Goal: Task Accomplishment & Management: Use online tool/utility

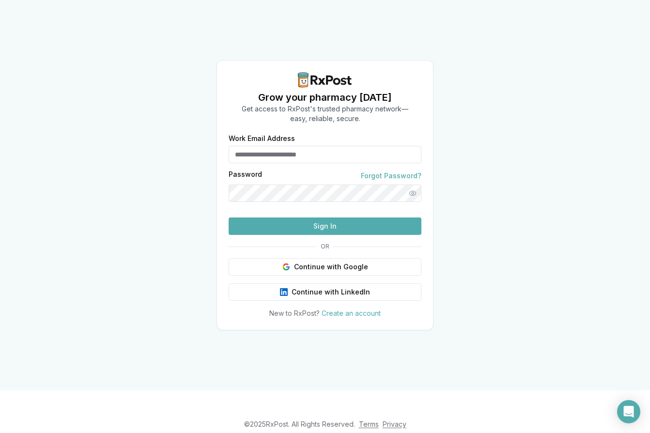
click at [273, 146] on input "Work Email Address" at bounding box center [325, 154] width 193 height 17
type input "**********"
click at [358, 235] on button "Sign In" at bounding box center [325, 226] width 193 height 17
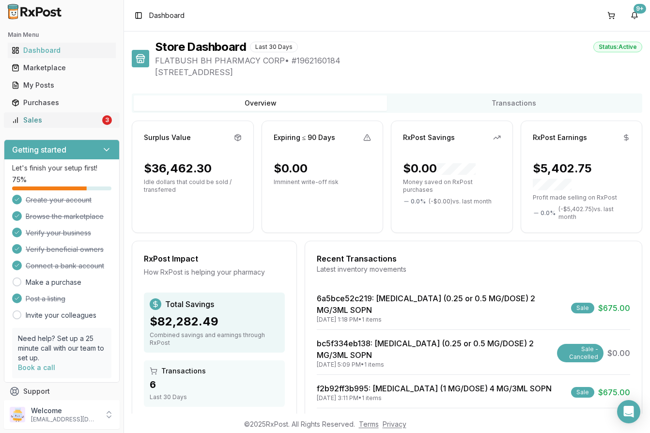
click at [20, 117] on div "Sales" at bounding box center [56, 120] width 89 height 10
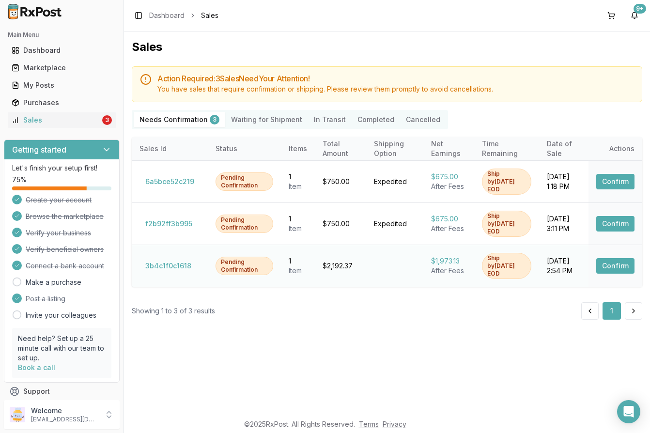
click at [605, 258] on button "Confirm" at bounding box center [615, 266] width 38 height 16
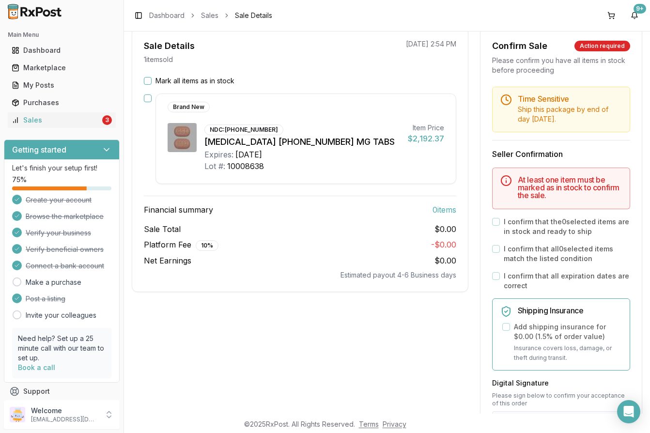
scroll to position [129, 0]
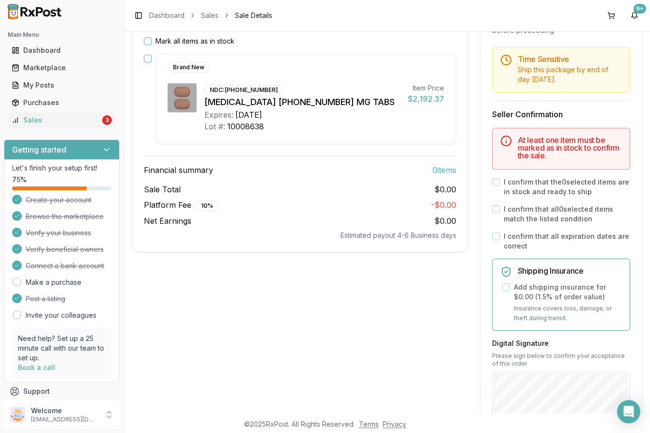
click at [152, 59] on div "Brand New NDC: 61958-2501-01 Biktarvy 50-200-25 MG TABS Expires: 2027-09-30 Lot…" at bounding box center [300, 99] width 312 height 91
click at [147, 44] on button "Mark all items as in stock" at bounding box center [148, 41] width 8 height 8
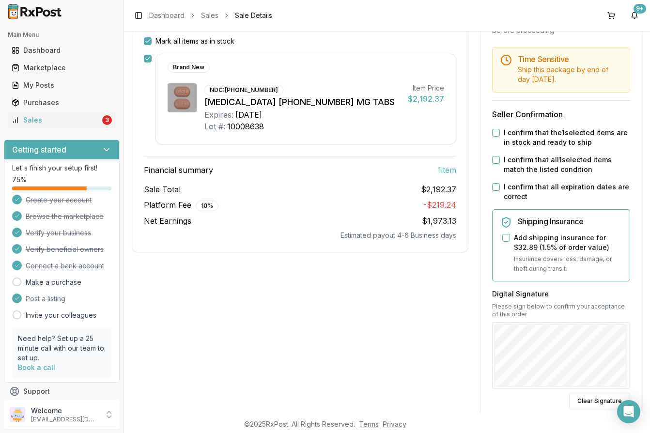
click at [492, 132] on button "I confirm that the 1 selected items are in stock and ready to ship" at bounding box center [496, 133] width 8 height 8
click at [495, 163] on button "I confirm that all 1 selected items match the listed condition" at bounding box center [496, 160] width 8 height 8
click at [494, 184] on button "I confirm that all expiration dates are correct" at bounding box center [496, 187] width 8 height 8
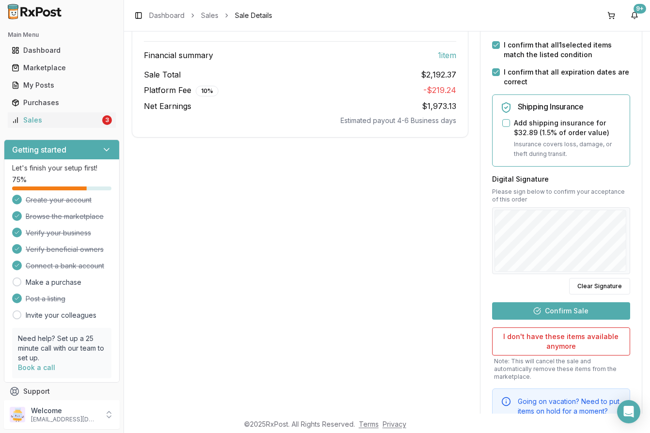
scroll to position [284, 0]
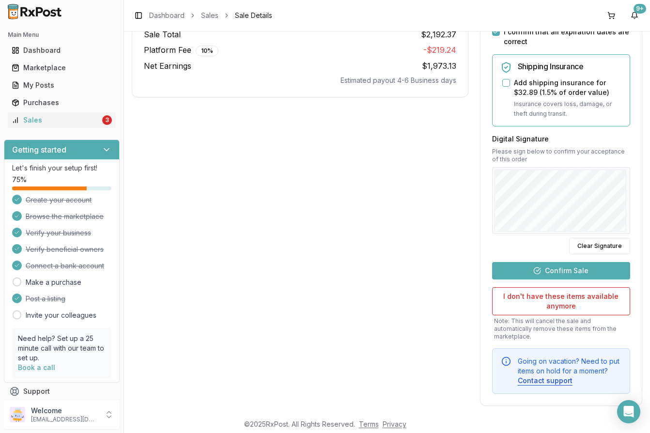
click at [553, 268] on button "Confirm Sale" at bounding box center [561, 270] width 138 height 17
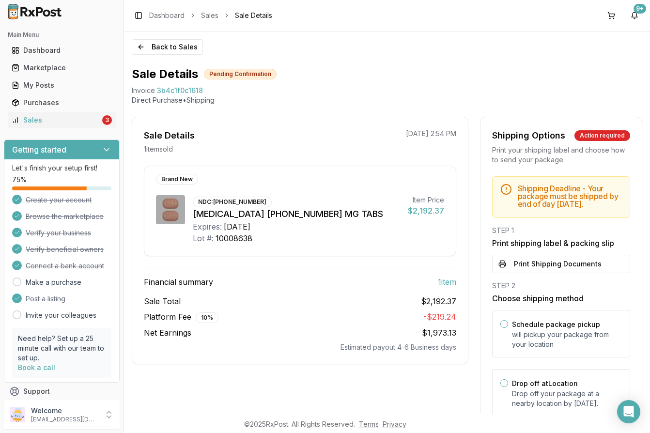
scroll to position [54, 0]
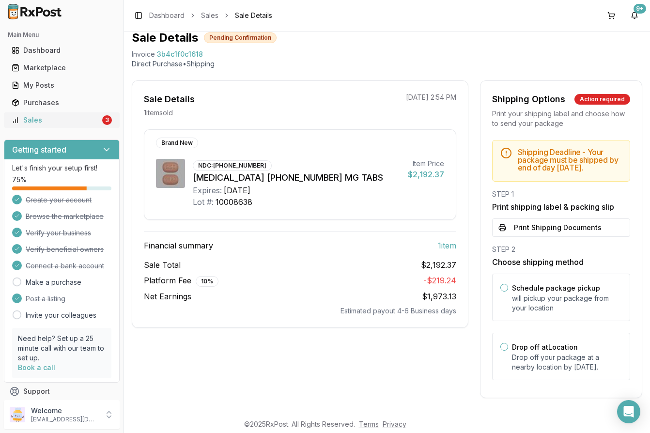
click at [67, 124] on div "Sales" at bounding box center [56, 120] width 89 height 10
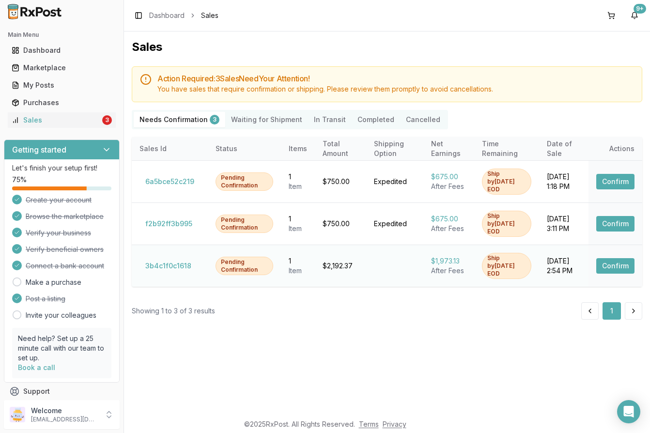
click at [606, 258] on button "Confirm" at bounding box center [615, 266] width 38 height 16
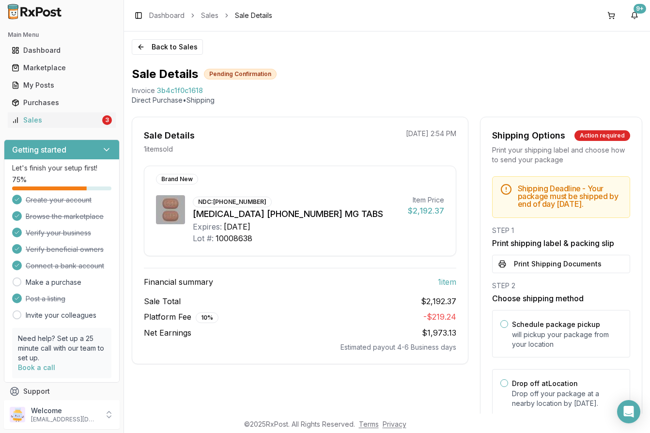
scroll to position [54, 0]
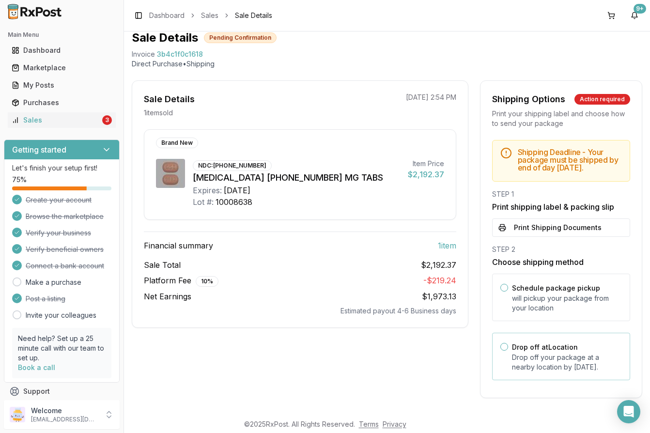
click at [502, 343] on button "Drop off at Location" at bounding box center [504, 347] width 8 height 8
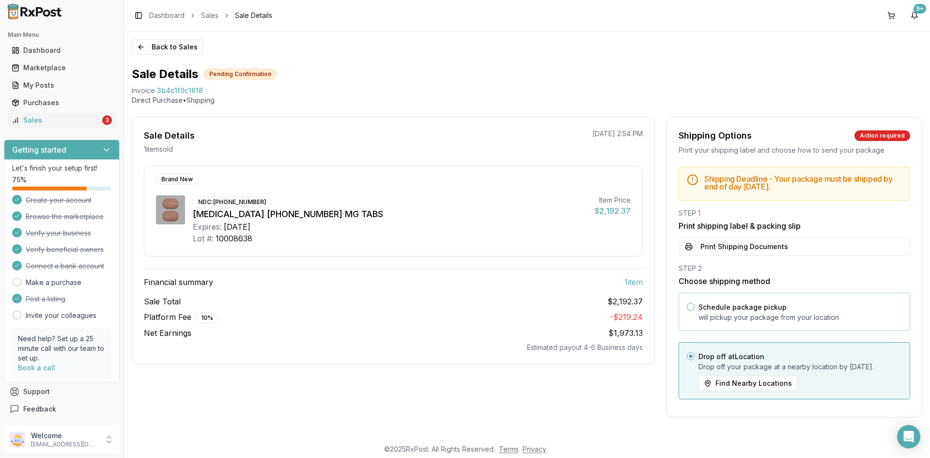
scroll to position [4, 0]
click at [650, 245] on button "Print Shipping Documents" at bounding box center [795, 246] width 232 height 18
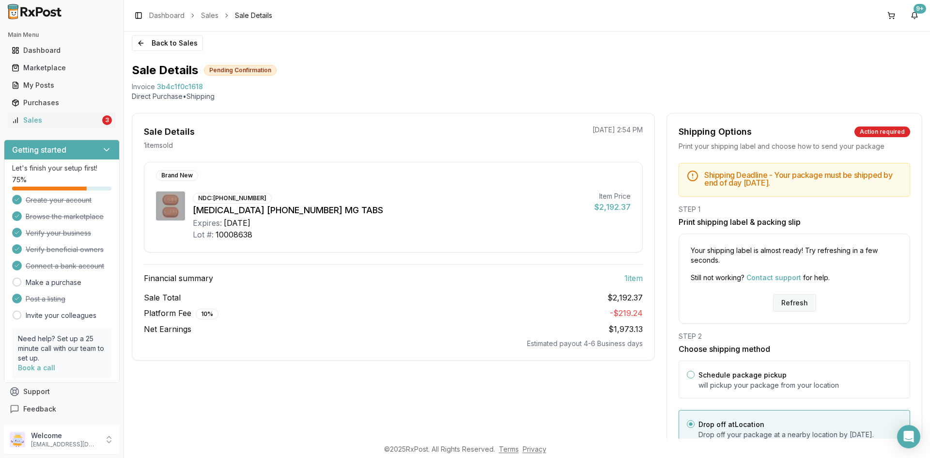
click at [650, 306] on button "Refresh" at bounding box center [794, 302] width 43 height 17
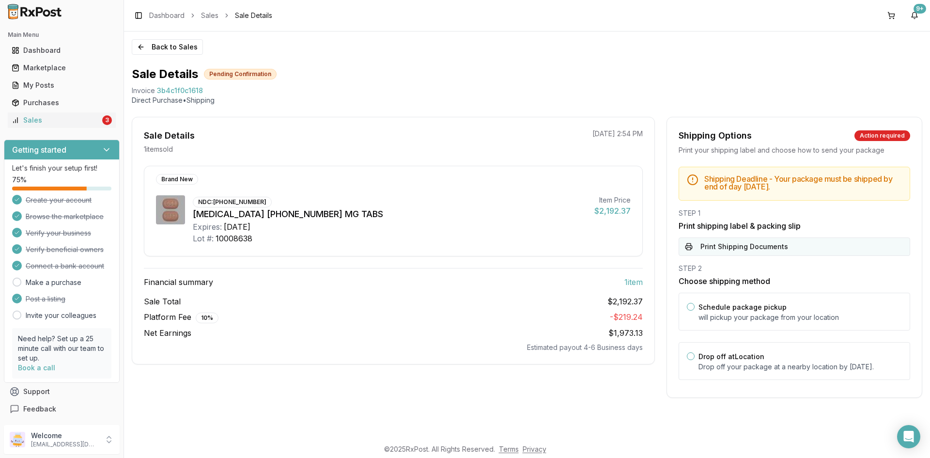
click at [717, 243] on button "Print Shipping Documents" at bounding box center [795, 246] width 232 height 18
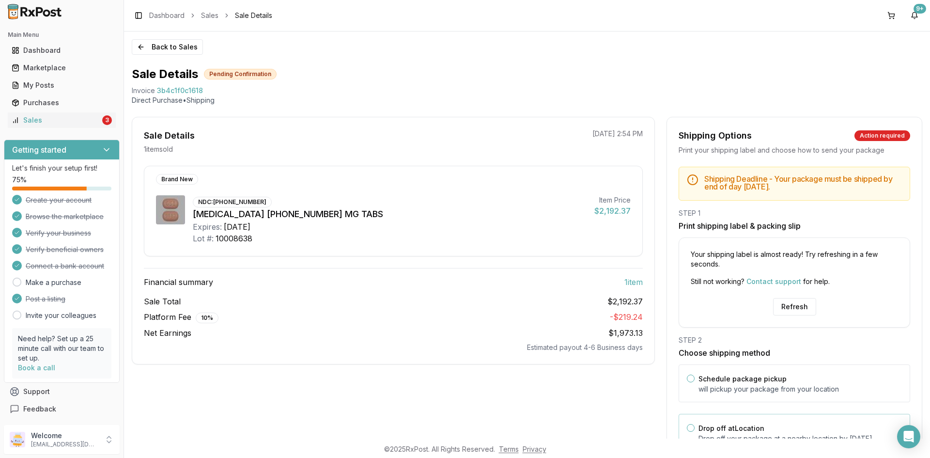
click at [690, 428] on button "Drop off at Location" at bounding box center [691, 428] width 8 height 8
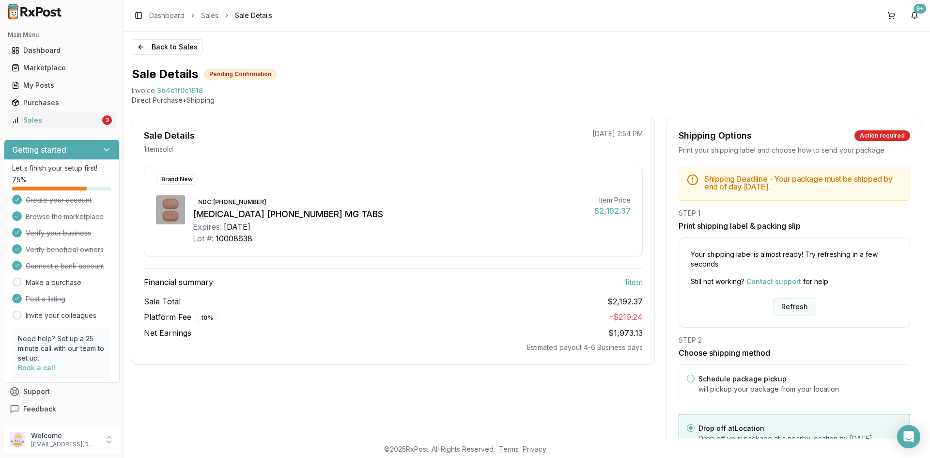
click at [791, 309] on button "Refresh" at bounding box center [794, 306] width 43 height 17
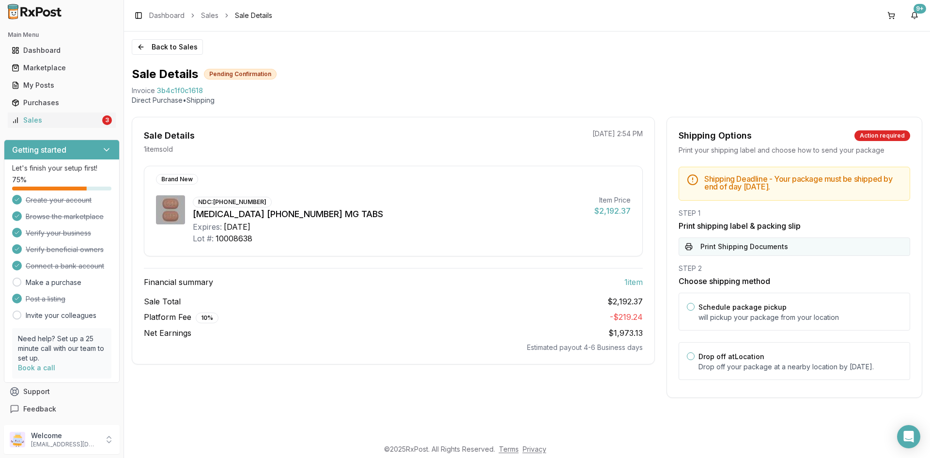
click at [728, 249] on button "Print Shipping Documents" at bounding box center [795, 246] width 232 height 18
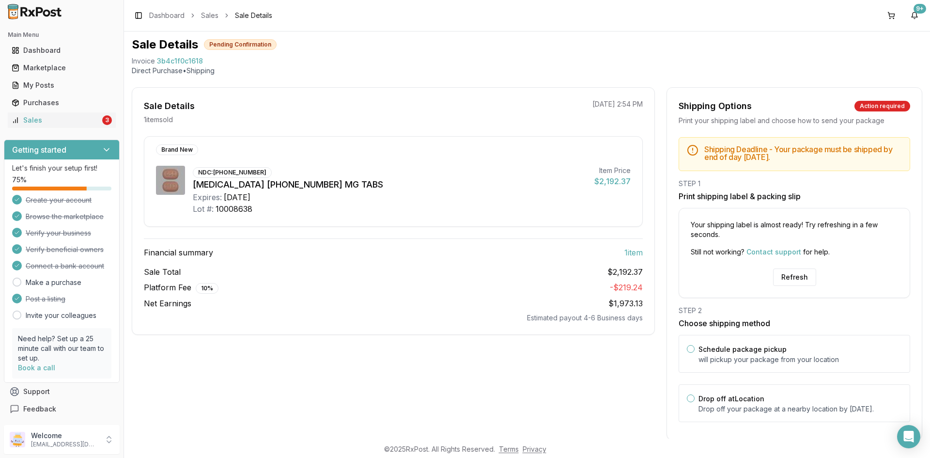
scroll to position [56, 0]
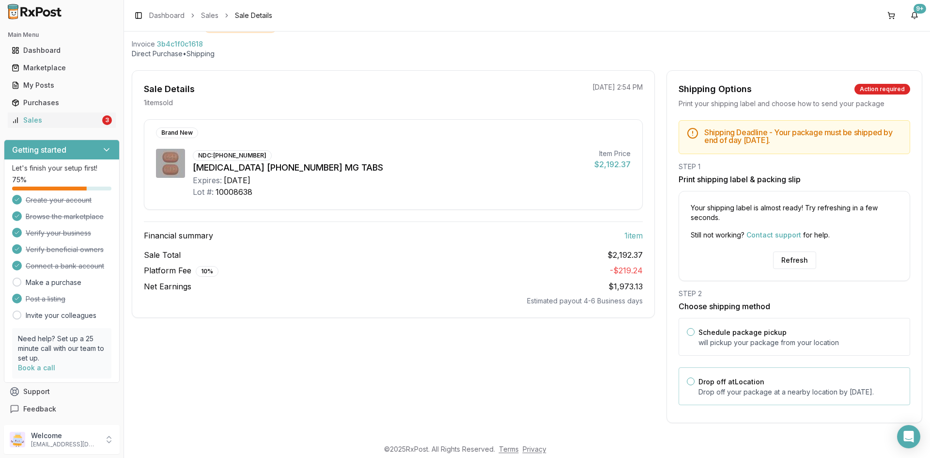
click at [687, 377] on button "Drop off at Location" at bounding box center [691, 381] width 8 height 8
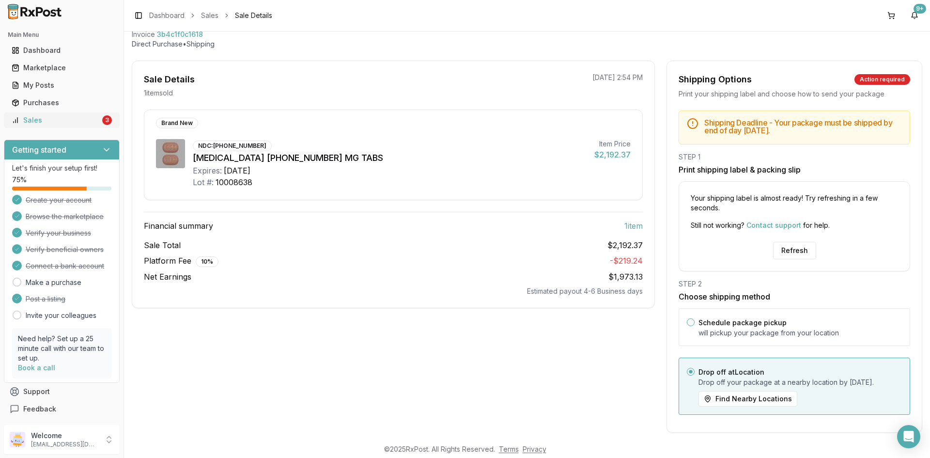
click at [52, 115] on div "Sales" at bounding box center [56, 120] width 89 height 10
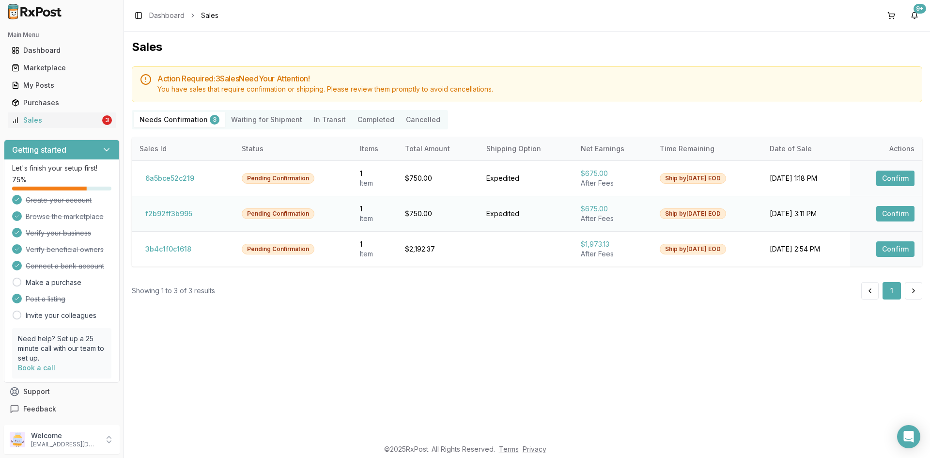
click at [893, 212] on button "Confirm" at bounding box center [895, 214] width 38 height 16
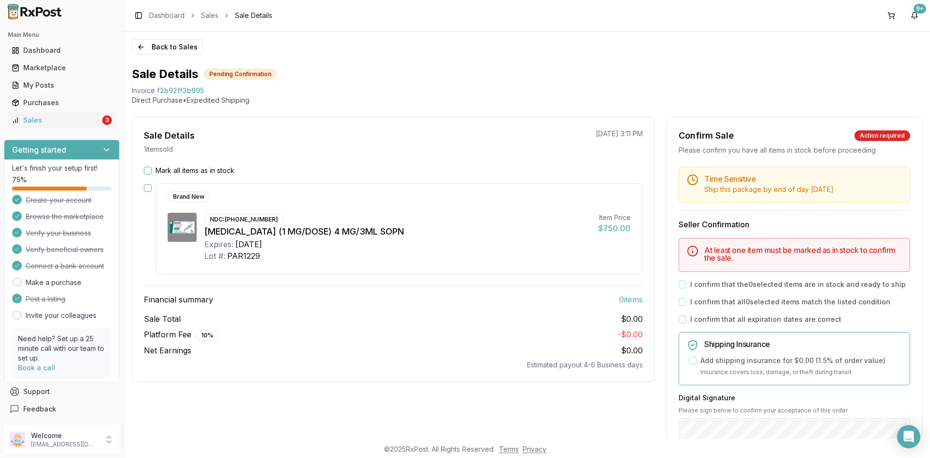
click at [146, 172] on button "Mark all items as in stock" at bounding box center [148, 171] width 8 height 8
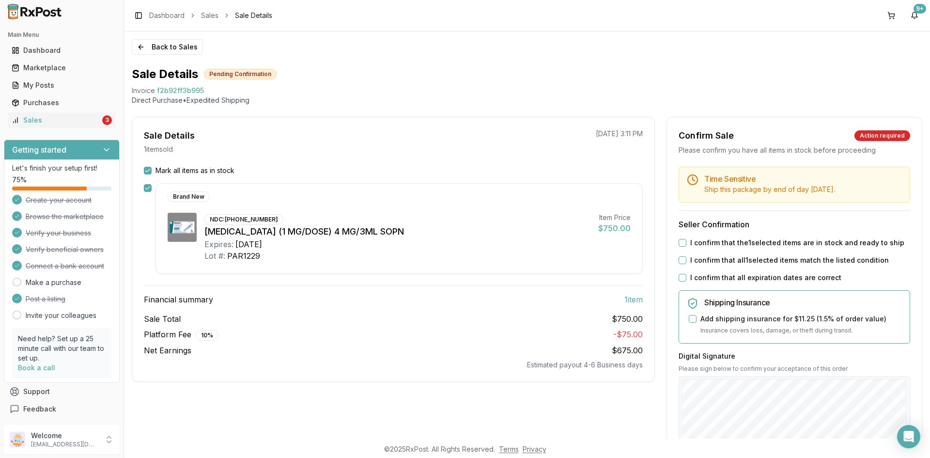
click at [679, 240] on button "I confirm that the 1 selected items are in stock and ready to ship" at bounding box center [683, 243] width 8 height 8
click at [679, 259] on button "I confirm that all 1 selected items match the listed condition" at bounding box center [683, 260] width 8 height 8
click at [683, 280] on button "I confirm that all expiration dates are correct" at bounding box center [683, 278] width 8 height 8
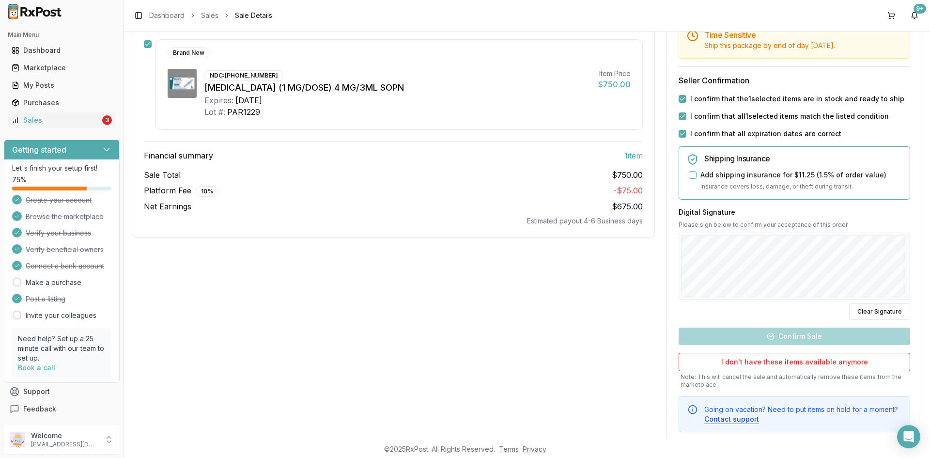
scroll to position [165, 0]
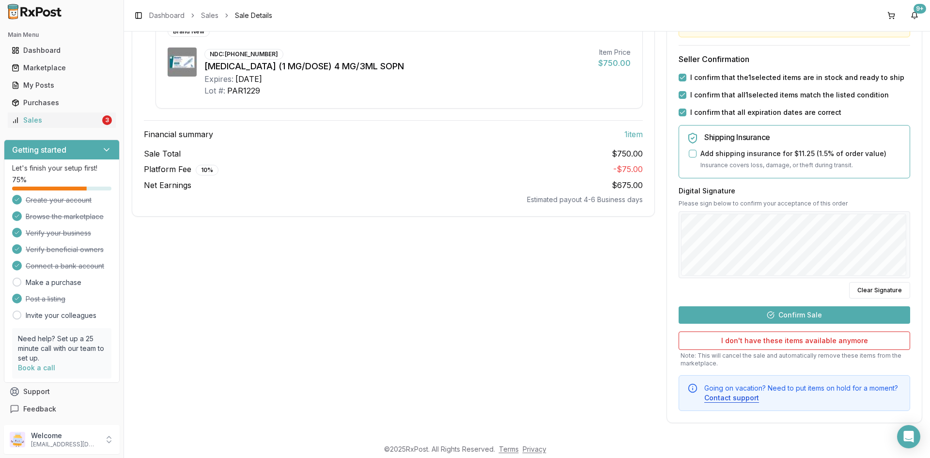
click at [842, 312] on button "Confirm Sale" at bounding box center [795, 314] width 232 height 17
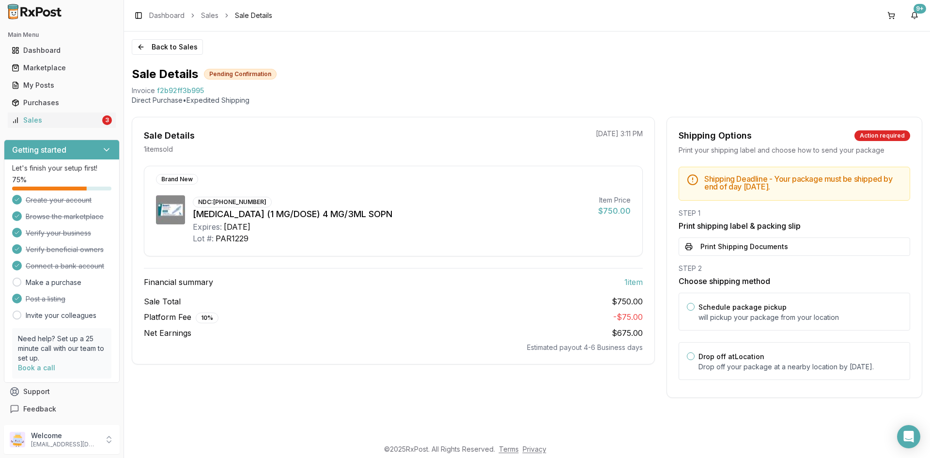
scroll to position [0, 0]
click at [690, 357] on button "Drop off at Location" at bounding box center [691, 356] width 8 height 8
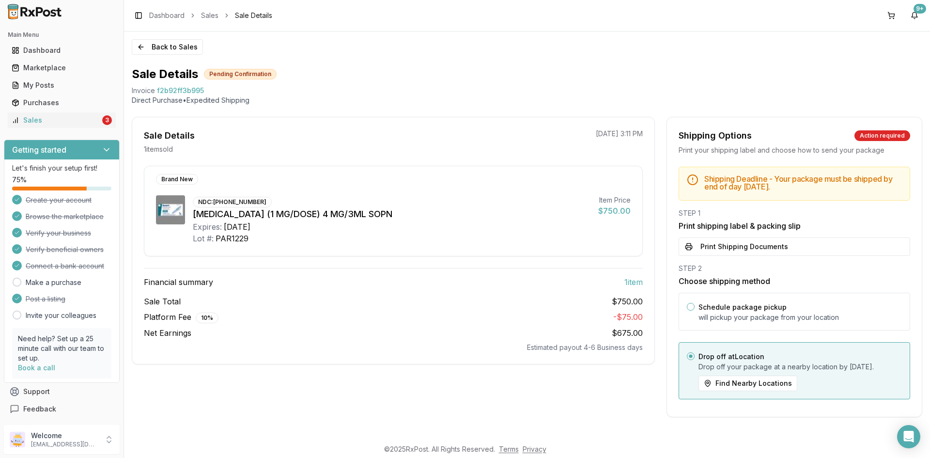
scroll to position [4, 0]
click at [816, 425] on div "Back to Sales Sale Details Pending Confirmation Invoice f2b92ff3b995 Direct Pur…" at bounding box center [527, 234] width 806 height 407
click at [710, 245] on button "Print Shipping Documents" at bounding box center [795, 246] width 232 height 18
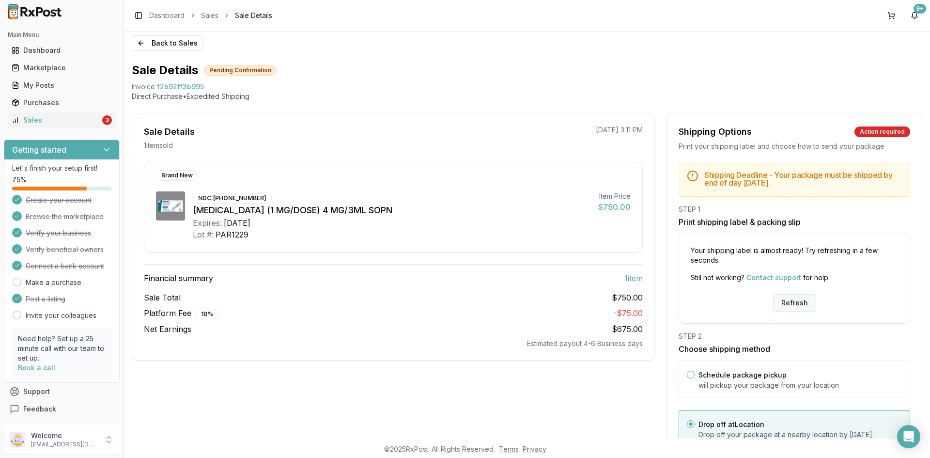
click at [785, 307] on button "Refresh" at bounding box center [794, 302] width 43 height 17
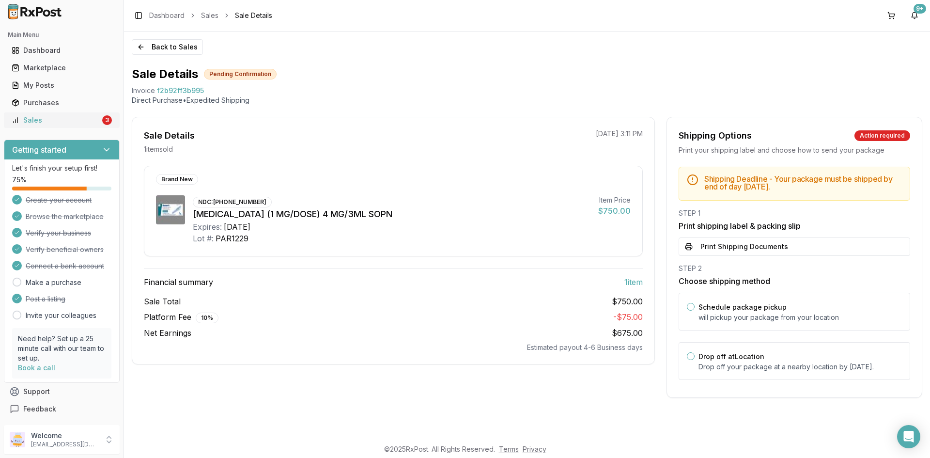
click at [81, 121] on div "Sales" at bounding box center [56, 120] width 89 height 10
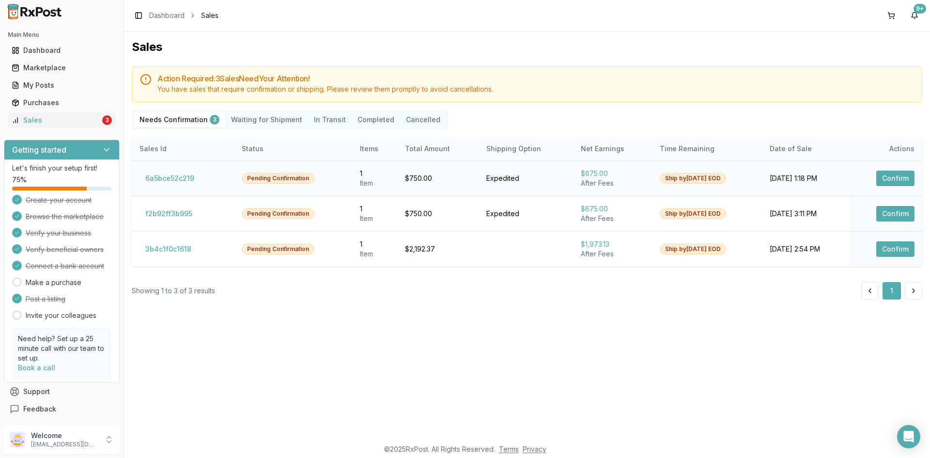
click at [898, 175] on button "Confirm" at bounding box center [895, 179] width 38 height 16
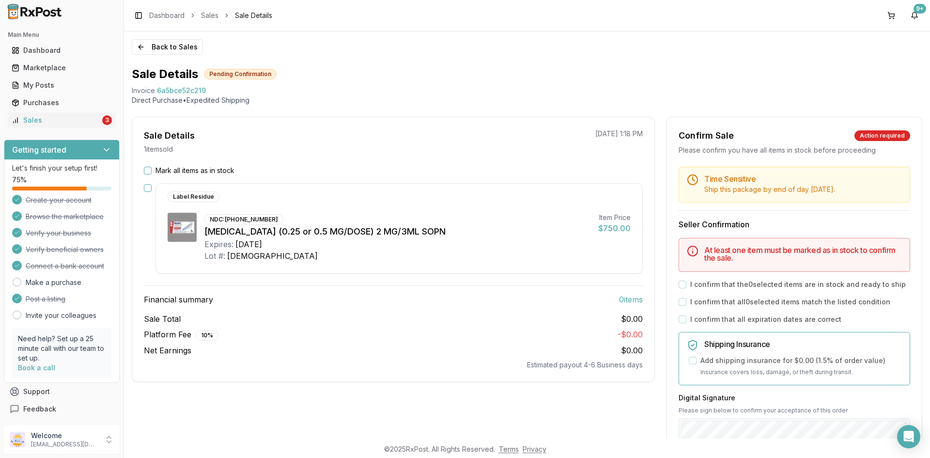
click at [144, 174] on button "Mark all items as in stock" at bounding box center [148, 171] width 8 height 8
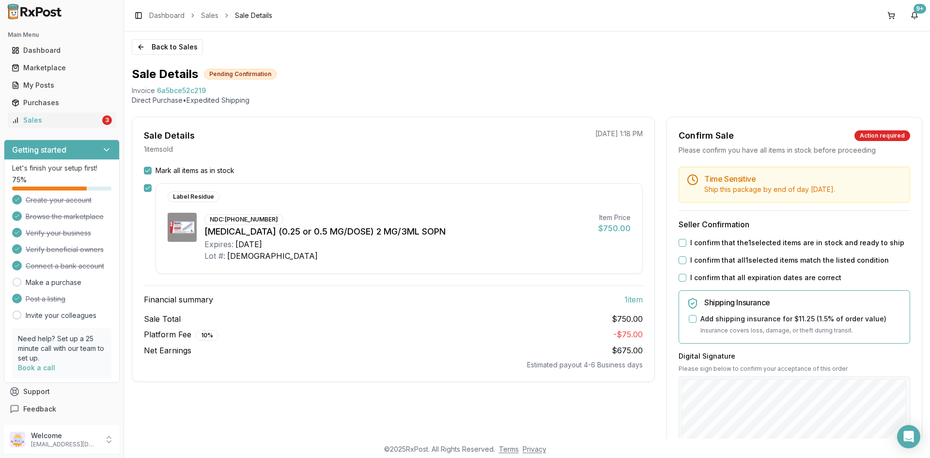
click at [680, 244] on button "I confirm that the 1 selected items are in stock and ready to ship" at bounding box center [683, 243] width 8 height 8
click at [680, 258] on button "I confirm that all 1 selected items match the listed condition" at bounding box center [683, 260] width 8 height 8
click at [681, 277] on button "I confirm that all expiration dates are correct" at bounding box center [683, 278] width 8 height 8
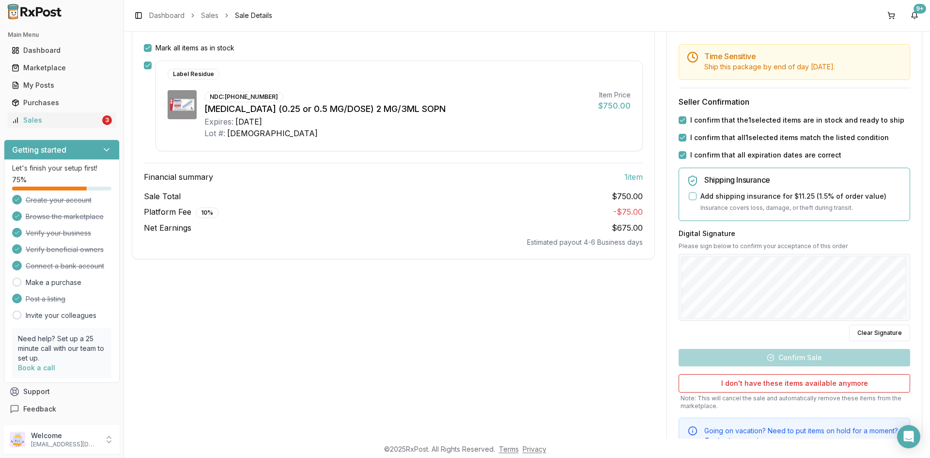
scroll to position [165, 0]
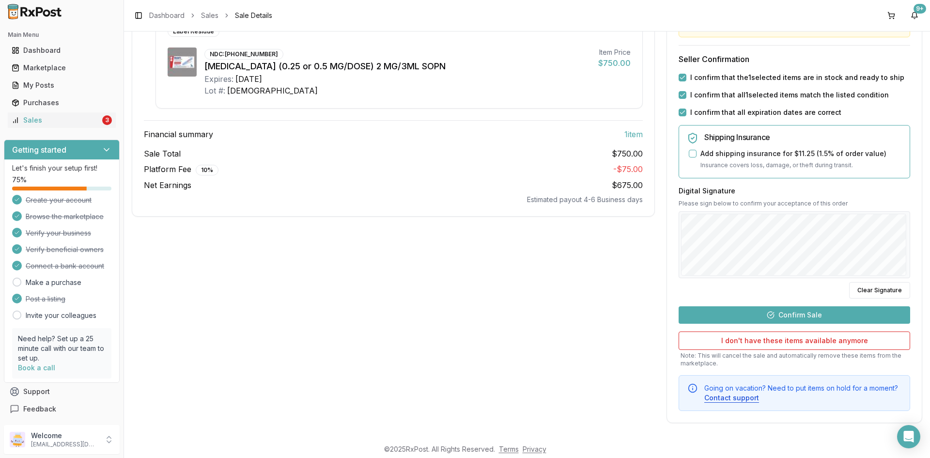
click at [799, 312] on button "Confirm Sale" at bounding box center [795, 314] width 232 height 17
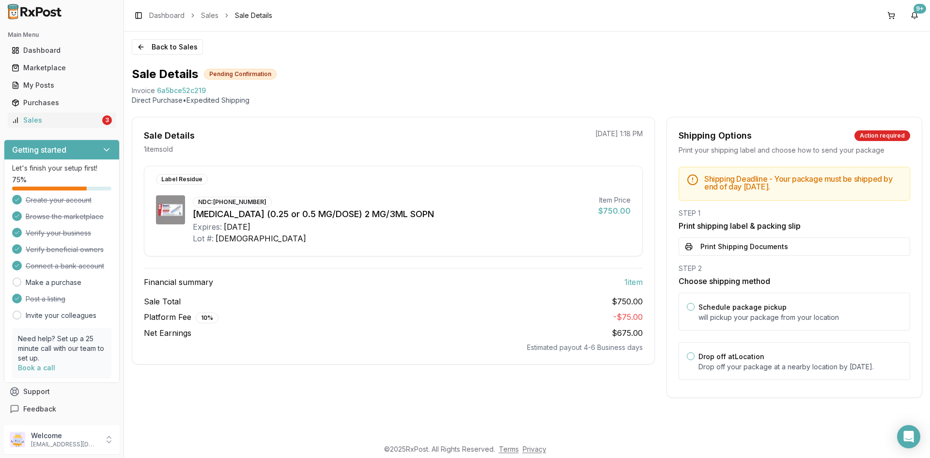
scroll to position [0, 0]
click at [798, 188] on h5 "Shipping Deadline - Your package must be shipped by end of day Monday, Septembe…" at bounding box center [803, 183] width 198 height 16
click at [704, 247] on button "Print Shipping Documents" at bounding box center [795, 246] width 232 height 18
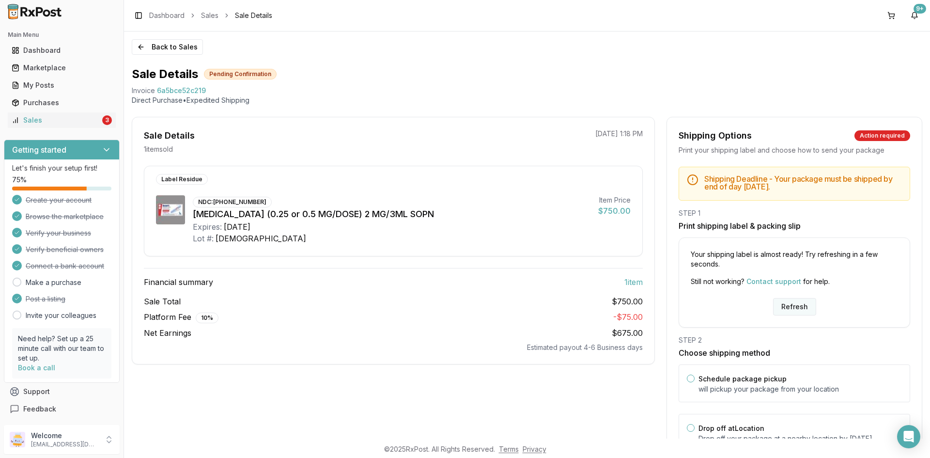
click at [790, 304] on button "Refresh" at bounding box center [794, 306] width 43 height 17
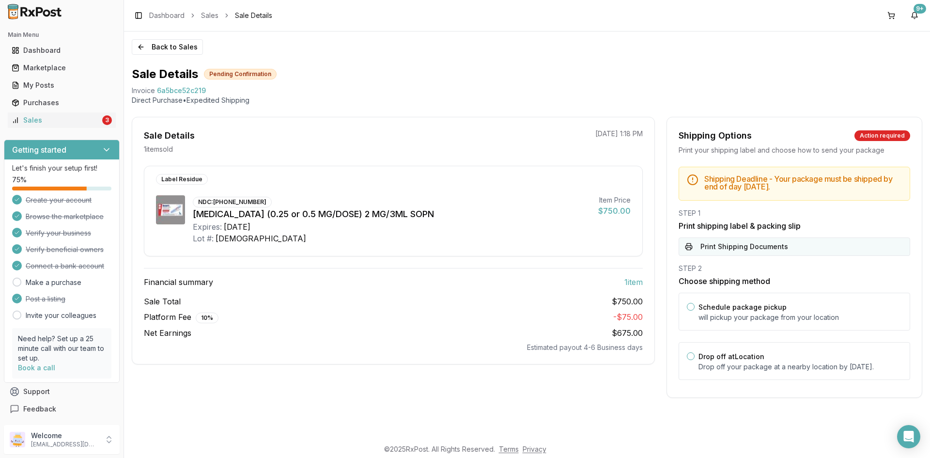
click at [732, 246] on button "Print Shipping Documents" at bounding box center [795, 246] width 232 height 18
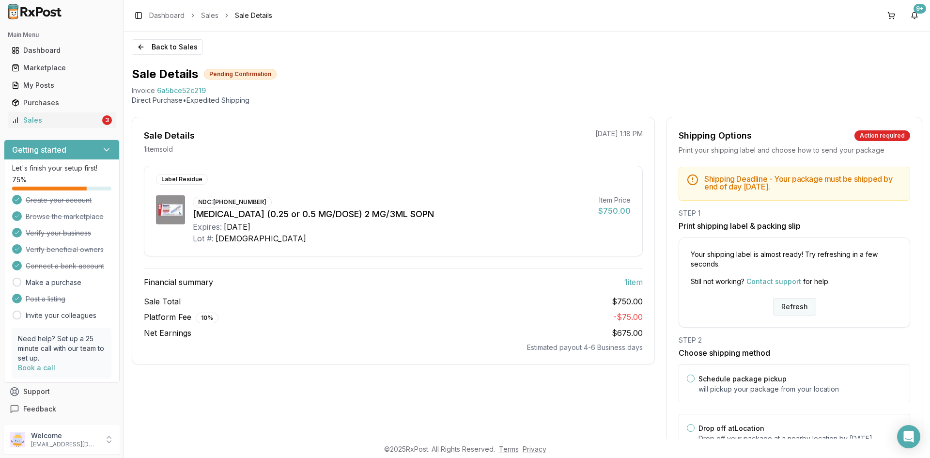
click at [781, 300] on button "Refresh" at bounding box center [794, 306] width 43 height 17
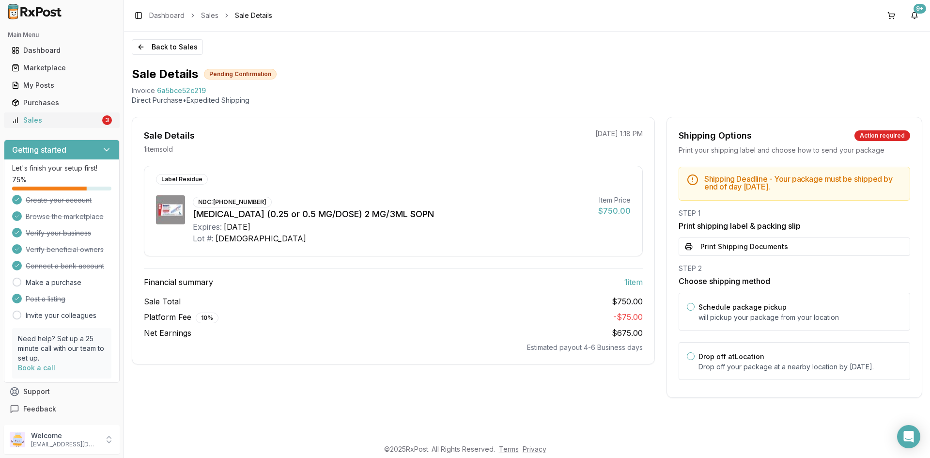
click at [76, 121] on div "Sales" at bounding box center [56, 120] width 89 height 10
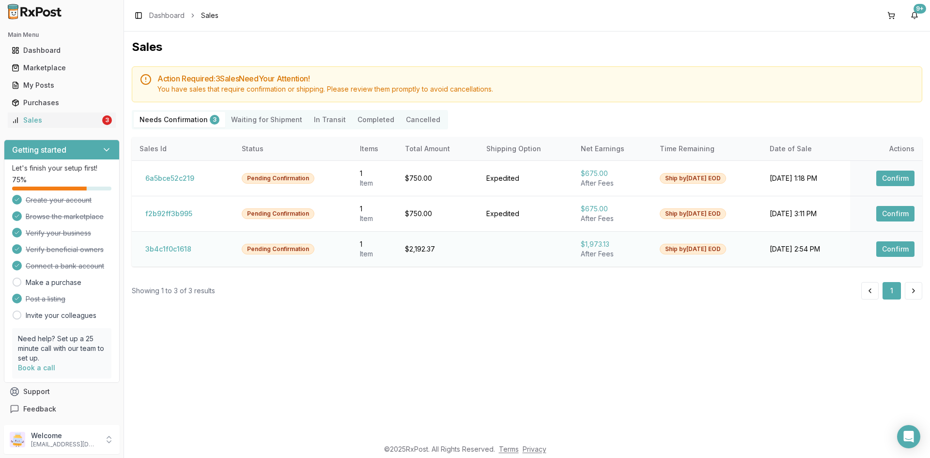
click at [876, 250] on td "Confirm" at bounding box center [886, 248] width 72 height 35
click at [888, 250] on button "Confirm" at bounding box center [895, 249] width 38 height 16
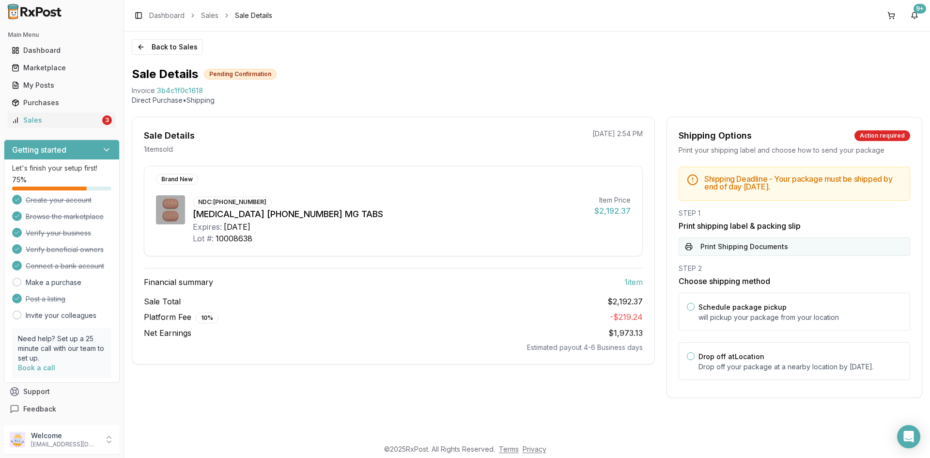
click at [717, 241] on button "Print Shipping Documents" at bounding box center [795, 246] width 232 height 18
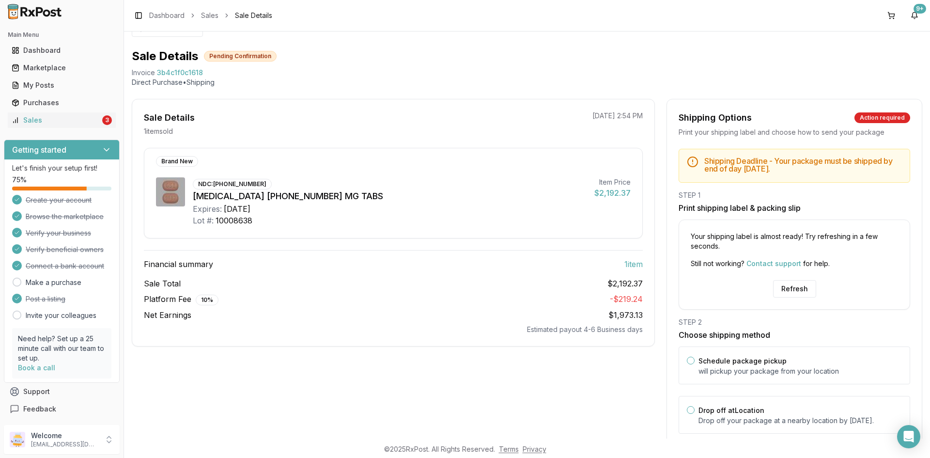
scroll to position [56, 0]
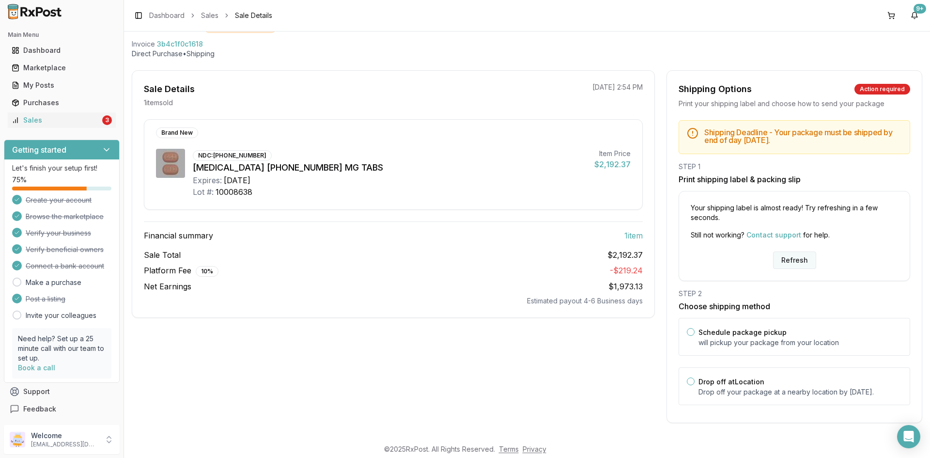
click at [802, 252] on button "Refresh" at bounding box center [794, 259] width 43 height 17
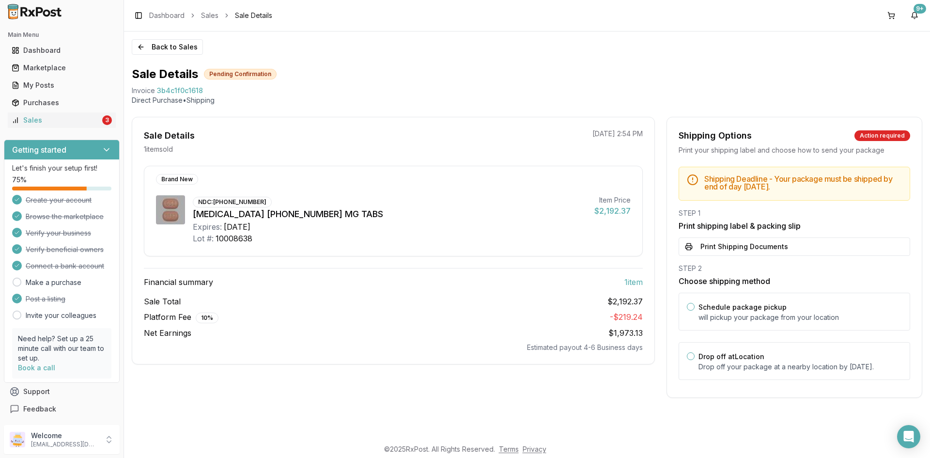
click at [802, 252] on button "Print Shipping Documents" at bounding box center [795, 246] width 232 height 18
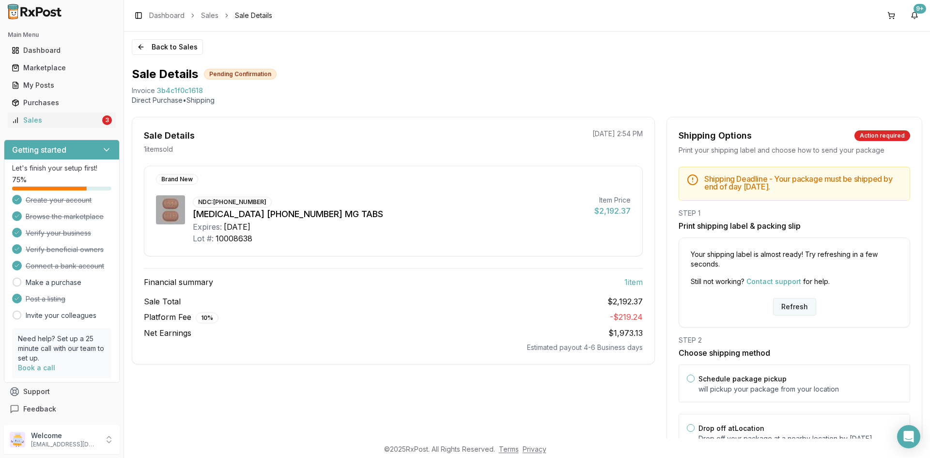
click at [782, 308] on button "Refresh" at bounding box center [794, 306] width 43 height 17
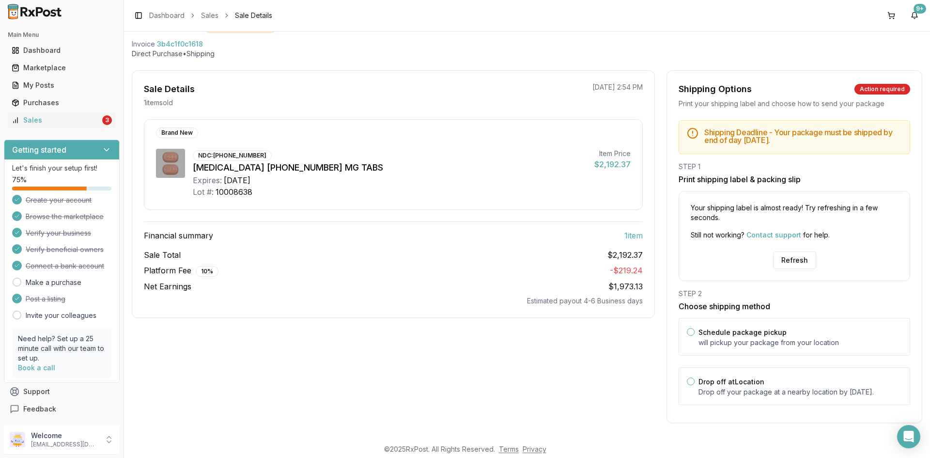
scroll to position [56, 0]
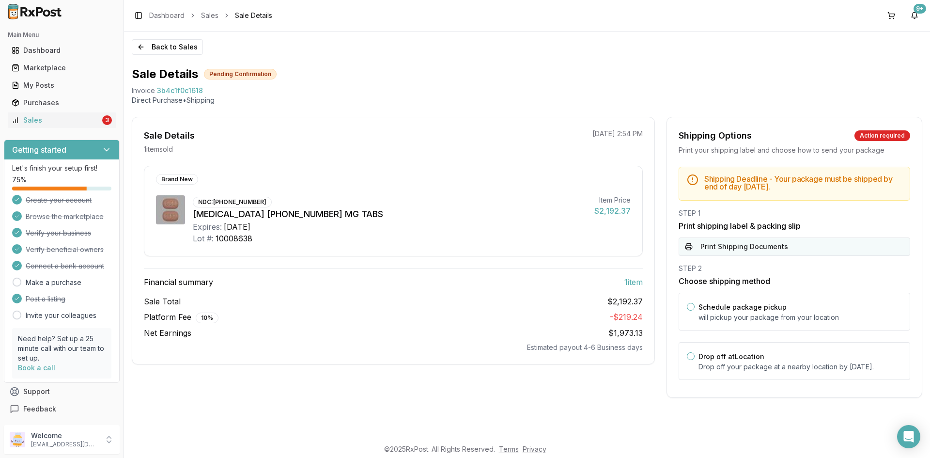
click at [767, 249] on button "Print Shipping Documents" at bounding box center [795, 246] width 232 height 18
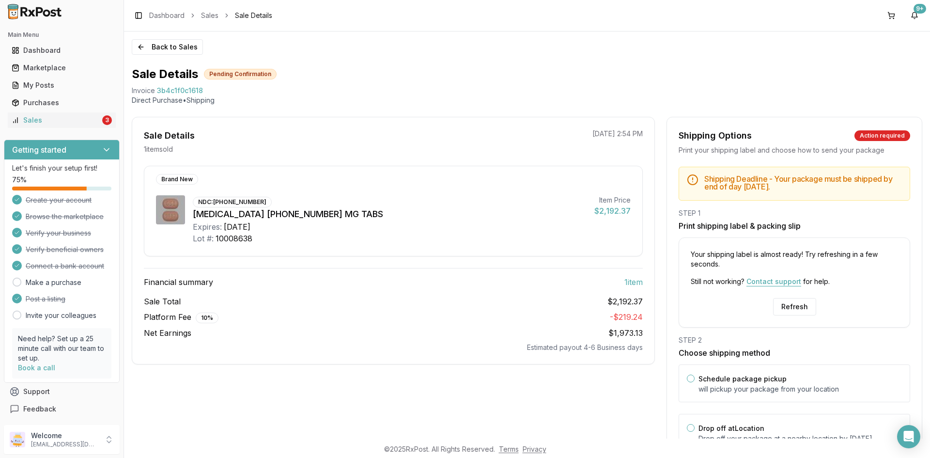
click at [761, 281] on button "Contact support" at bounding box center [774, 281] width 55 height 0
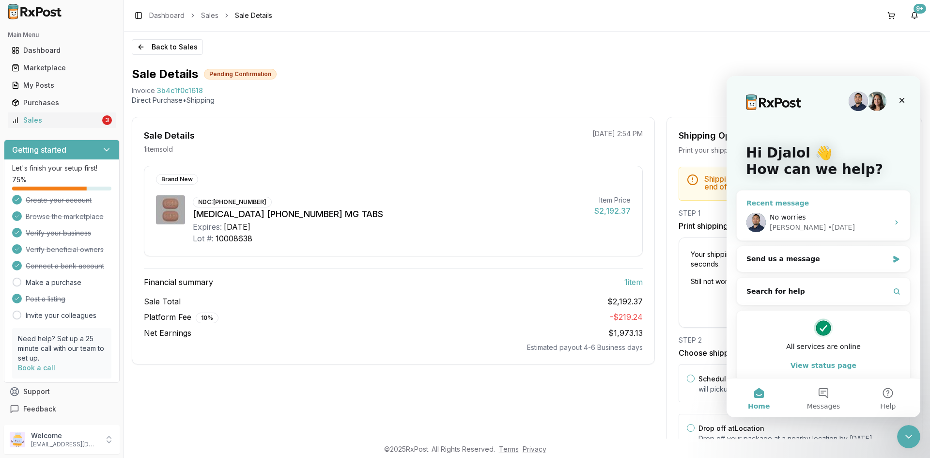
click at [844, 223] on div "[PERSON_NAME] • [DATE]" at bounding box center [829, 227] width 119 height 10
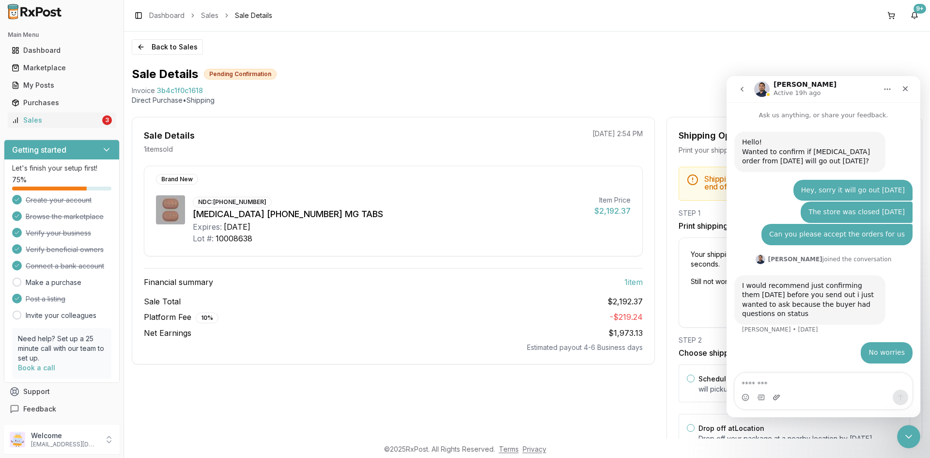
scroll to position [1, 0]
type textarea "******"
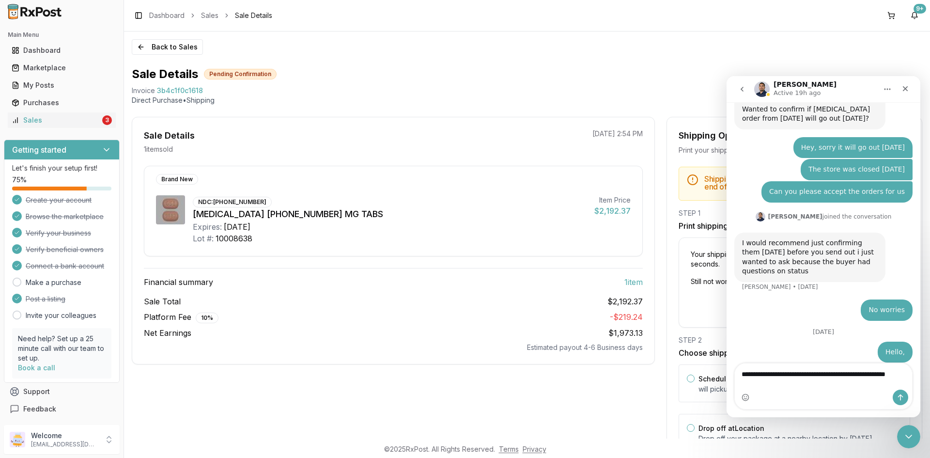
scroll to position [52, 0]
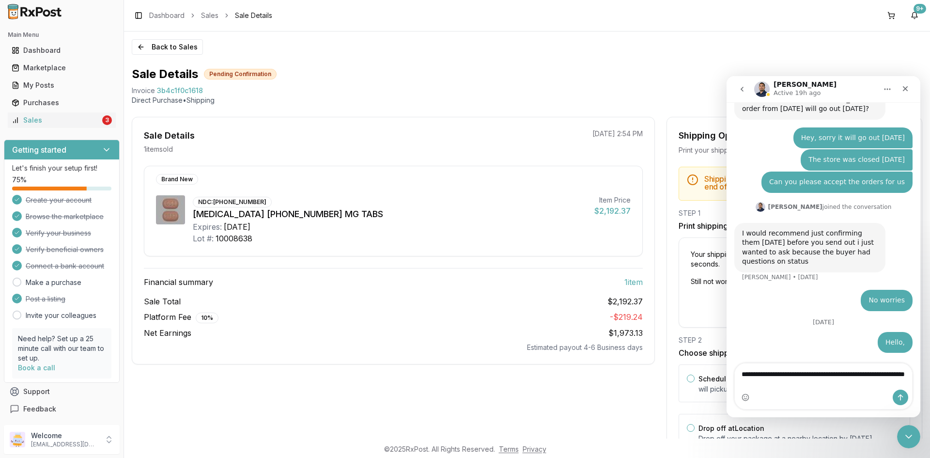
type textarea "**********"
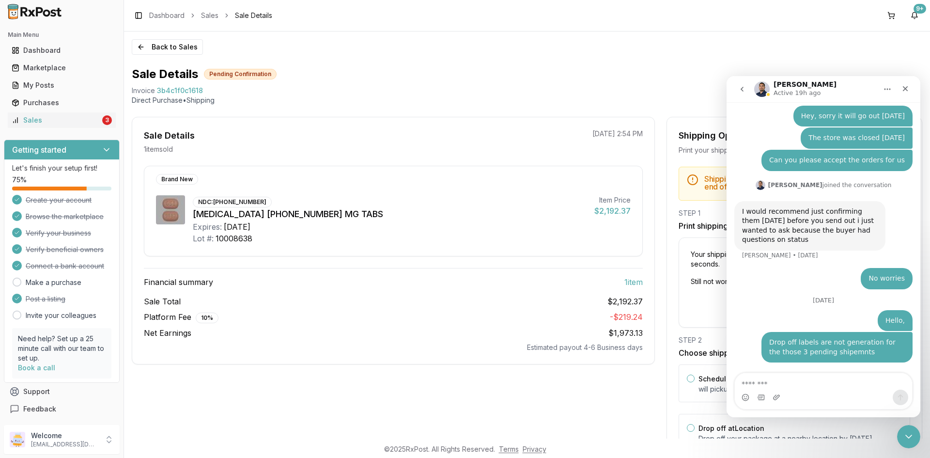
click at [469, 402] on div "Sale Details 1 item sold 09/04/2025 2:54 PM Brand New NDC: 61958-2501-01 Biktar…" at bounding box center [393, 293] width 523 height 353
click at [888, 89] on icon "Home" at bounding box center [888, 89] width 6 height 1
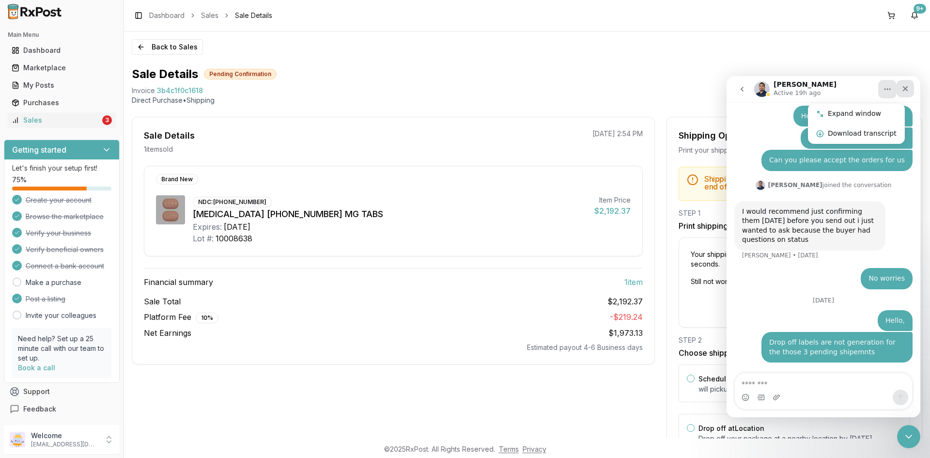
click at [903, 93] on div "Close" at bounding box center [905, 88] width 17 height 17
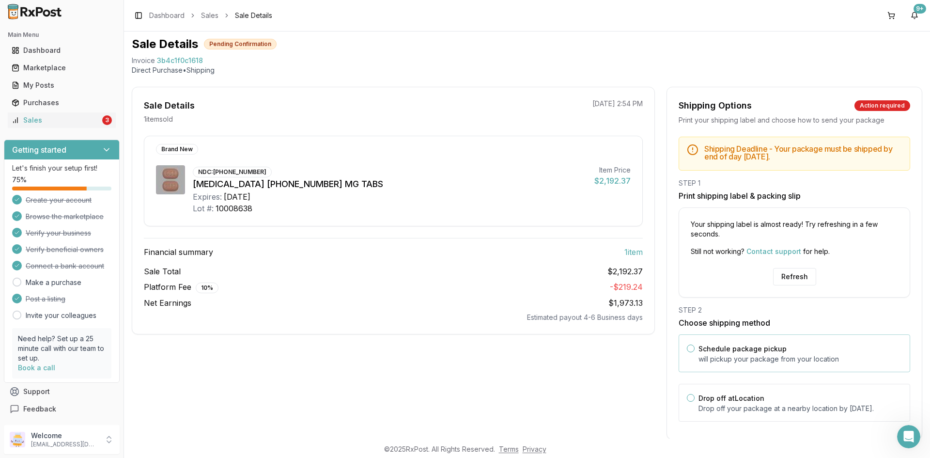
scroll to position [56, 0]
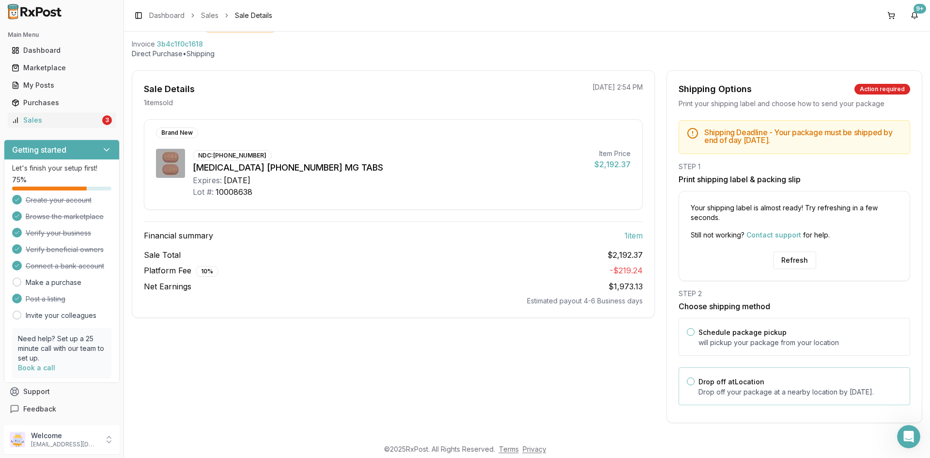
click at [690, 377] on button "Drop off at Location" at bounding box center [691, 381] width 8 height 8
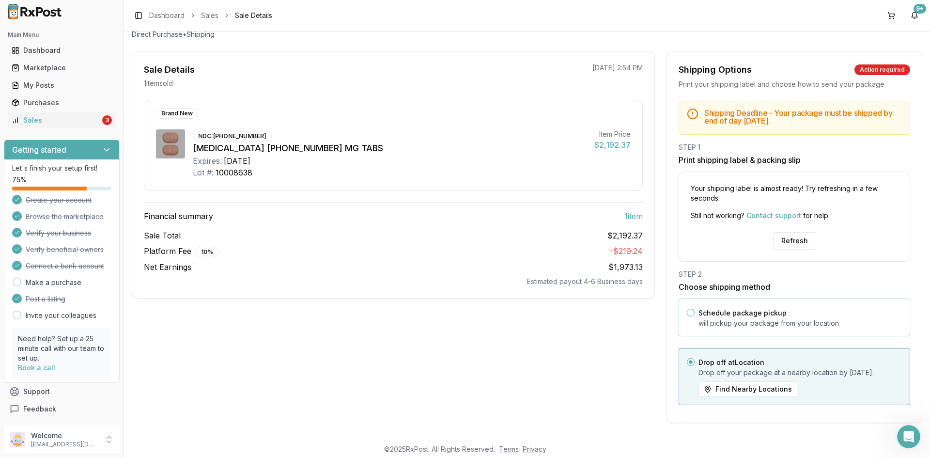
scroll to position [76, 0]
click at [803, 232] on button "Refresh" at bounding box center [794, 240] width 43 height 17
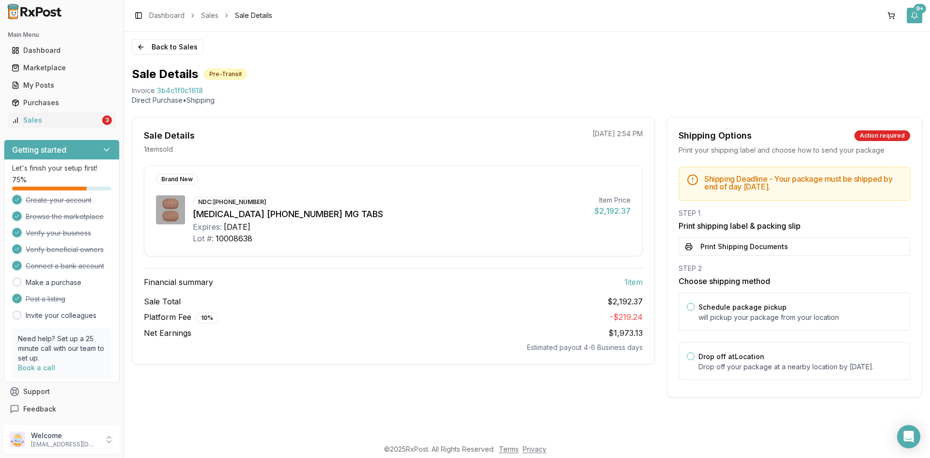
click at [919, 20] on button "9+" at bounding box center [915, 16] width 16 height 16
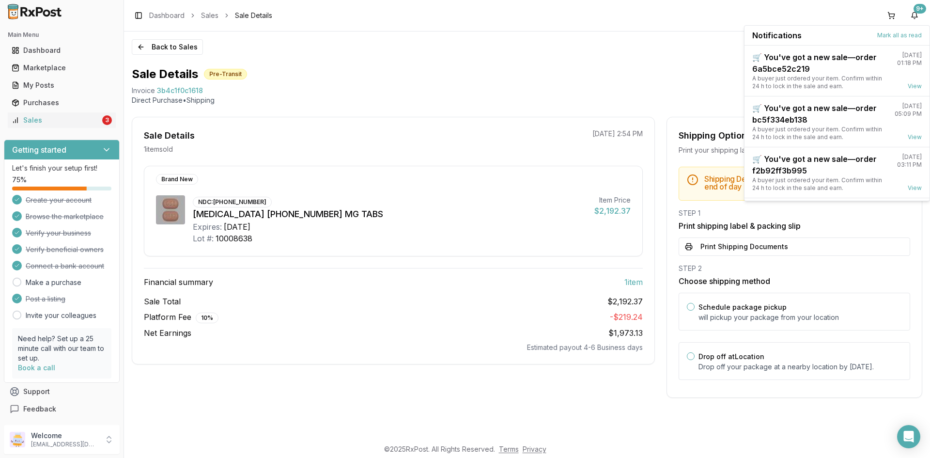
click at [648, 52] on div "Back to Sales Sale Details Pre-Transit Invoice 3b4c1f0c1618 Direct Purchase • S…" at bounding box center [527, 234] width 806 height 407
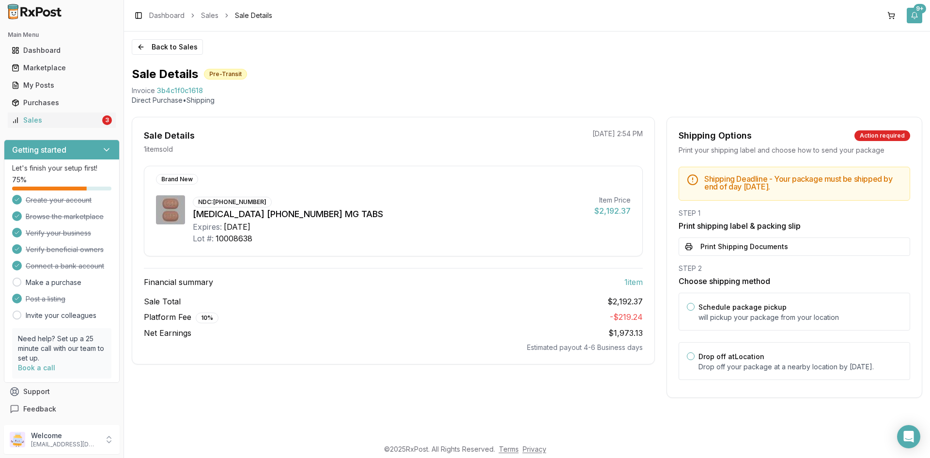
click at [912, 12] on button "9+" at bounding box center [915, 16] width 16 height 16
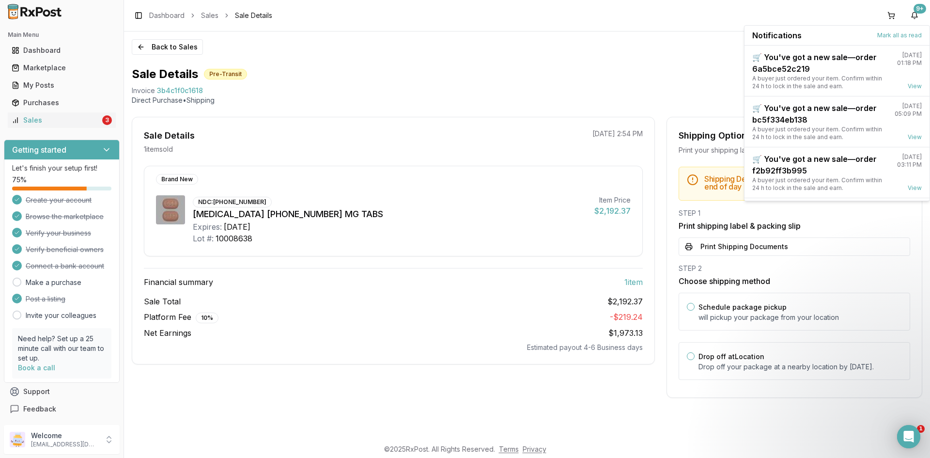
click at [526, 78] on div "Sale Details Pre-Transit" at bounding box center [527, 74] width 791 height 16
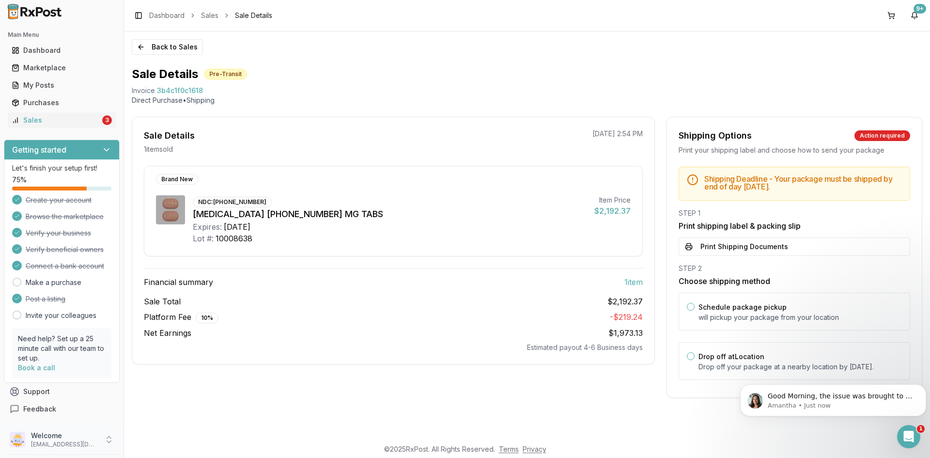
click at [96, 437] on p "Welcome" at bounding box center [64, 436] width 67 height 10
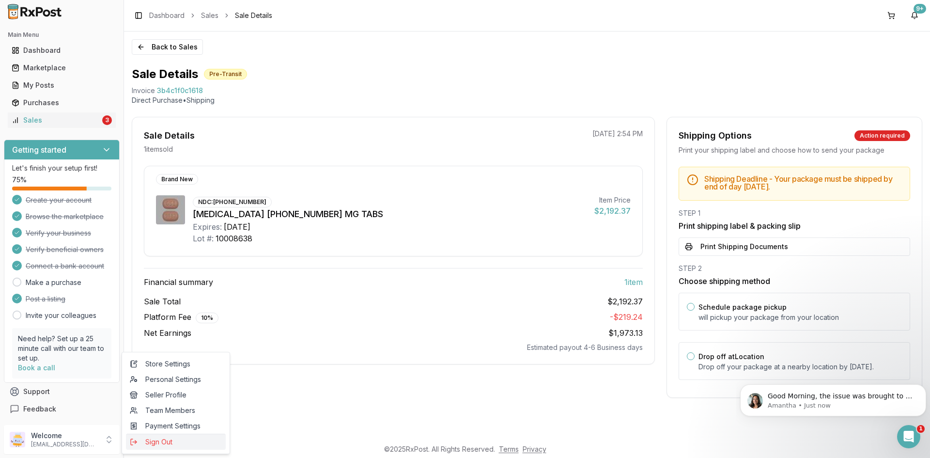
click at [175, 440] on span "Sign Out" at bounding box center [176, 442] width 92 height 10
